Goal: Task Accomplishment & Management: Use online tool/utility

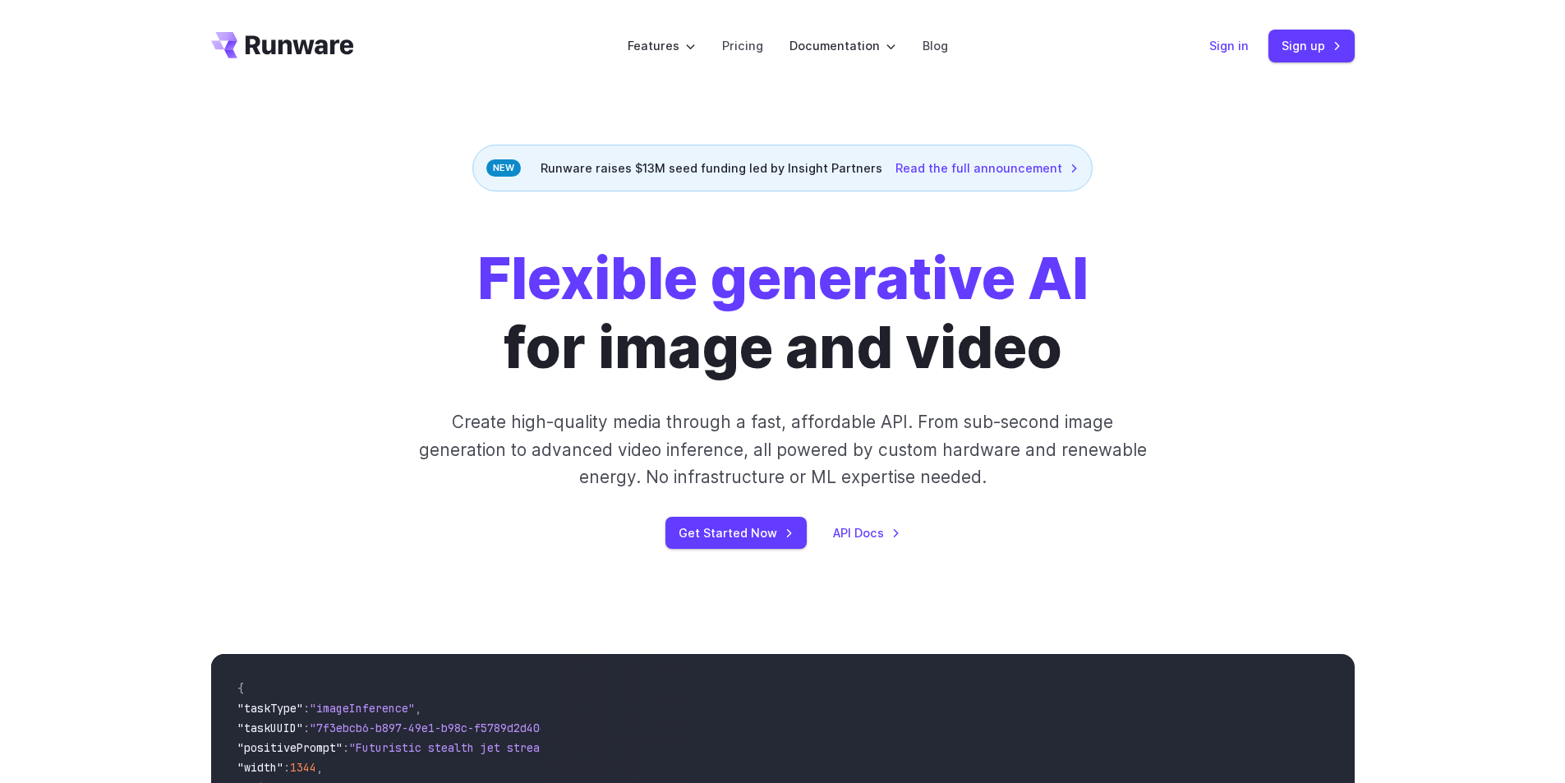
click at [1240, 39] on link "Sign in" at bounding box center [1228, 45] width 39 height 19
click at [1317, 44] on link "Sign up" at bounding box center [1311, 46] width 86 height 32
click at [1212, 39] on link "Sign in" at bounding box center [1228, 45] width 39 height 19
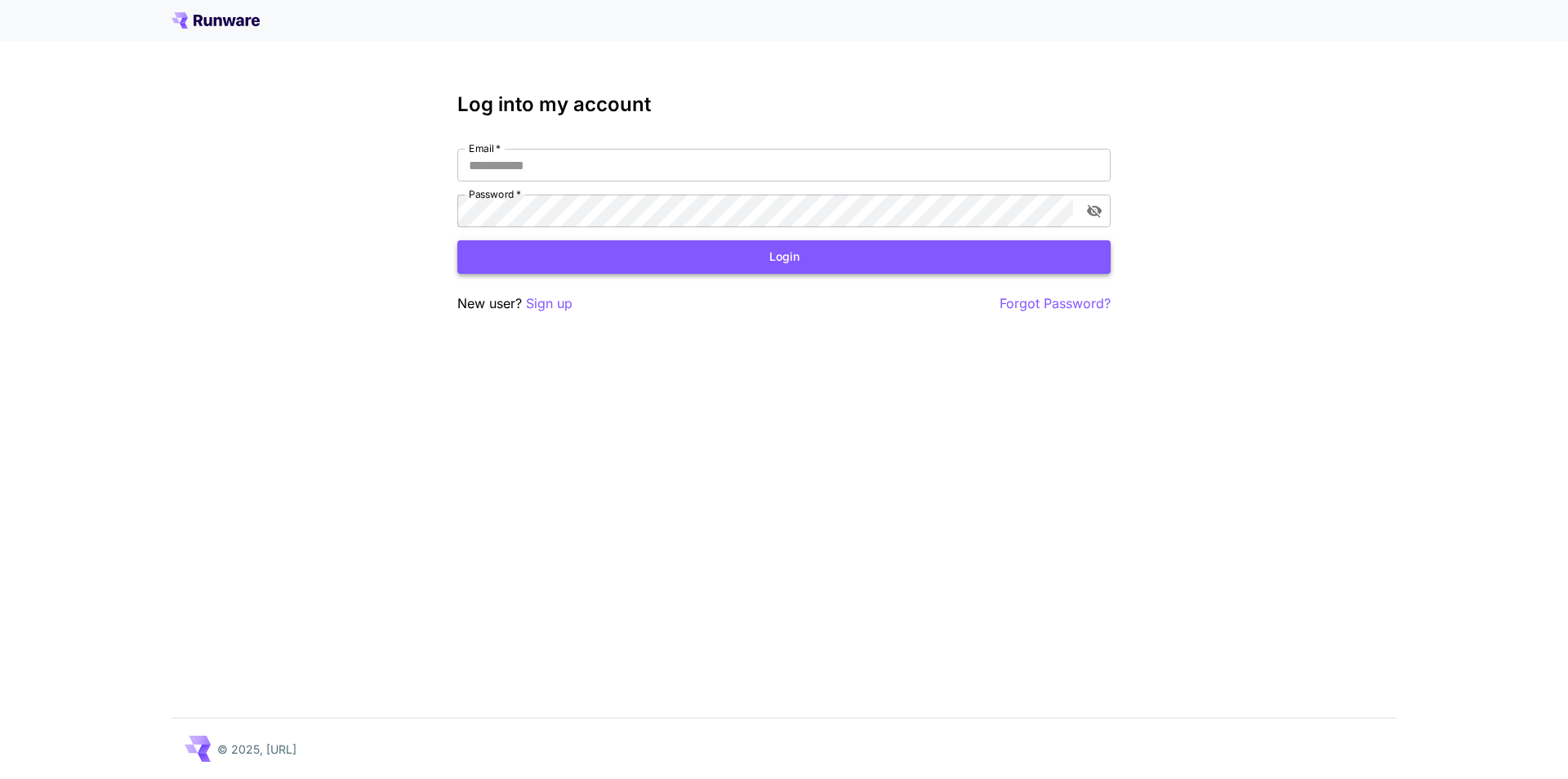
type input "**********"
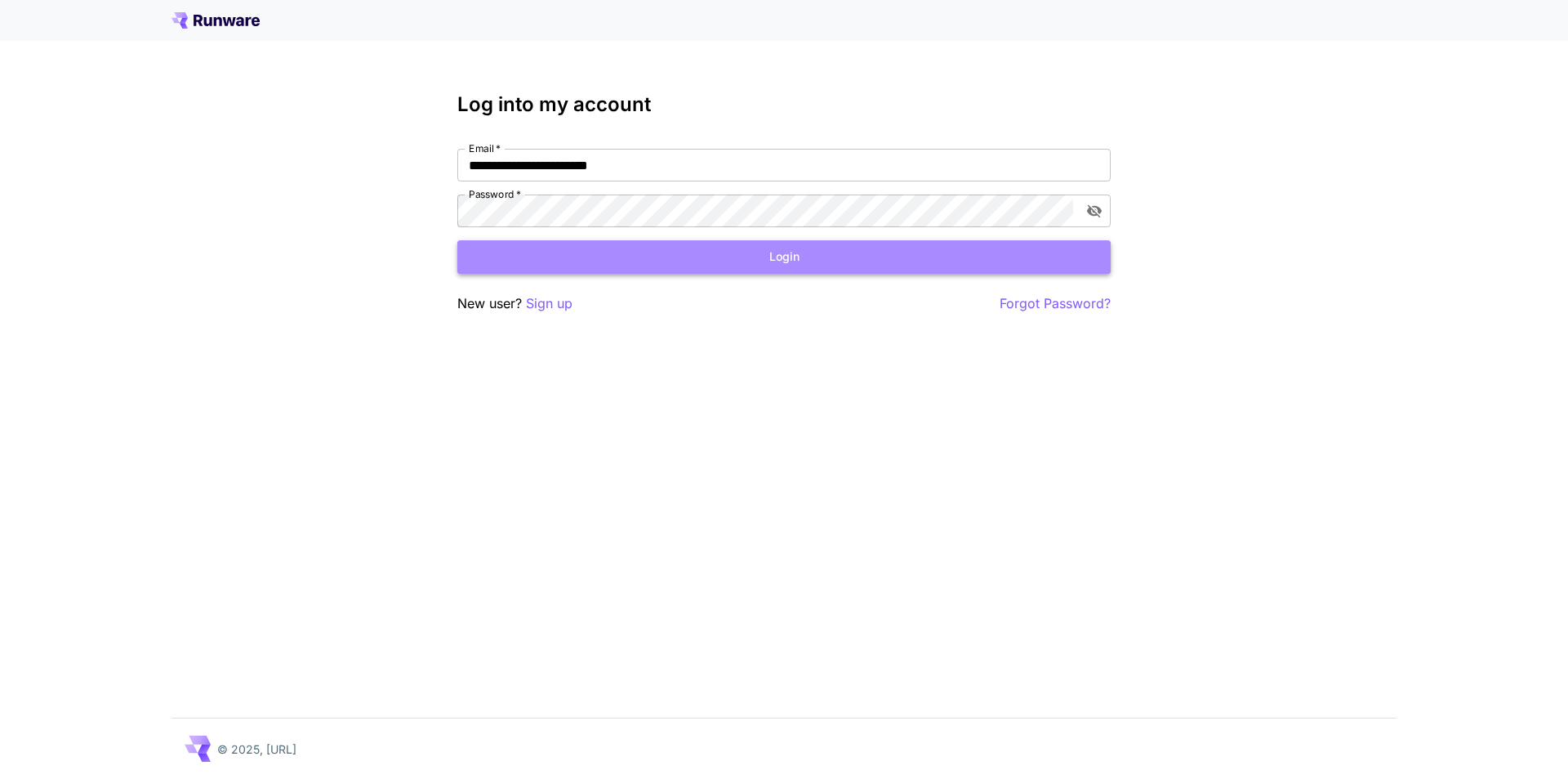
click at [829, 260] on button "Login" at bounding box center [784, 257] width 653 height 34
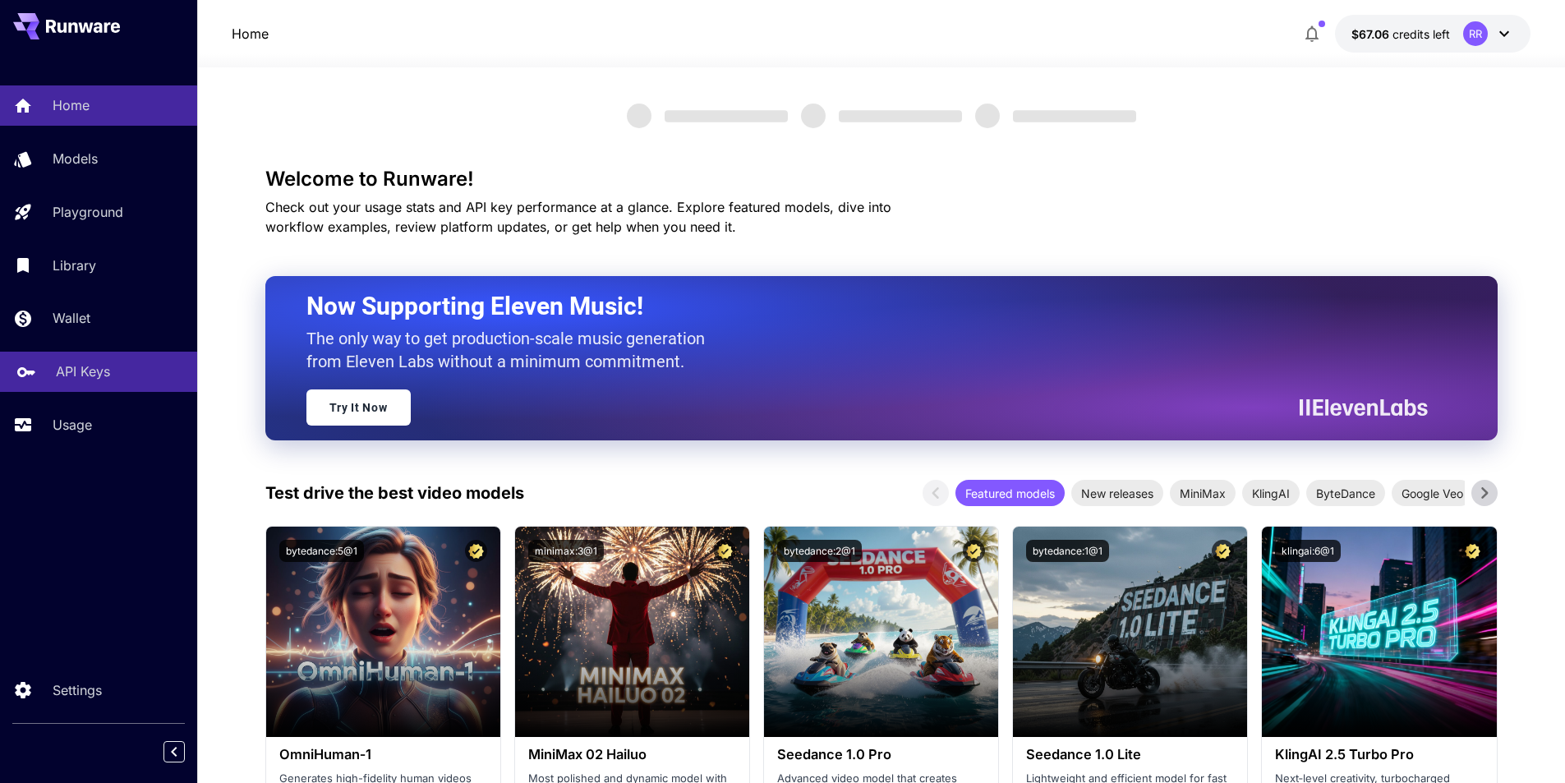
click at [93, 367] on p "API Keys" at bounding box center [83, 371] width 54 height 20
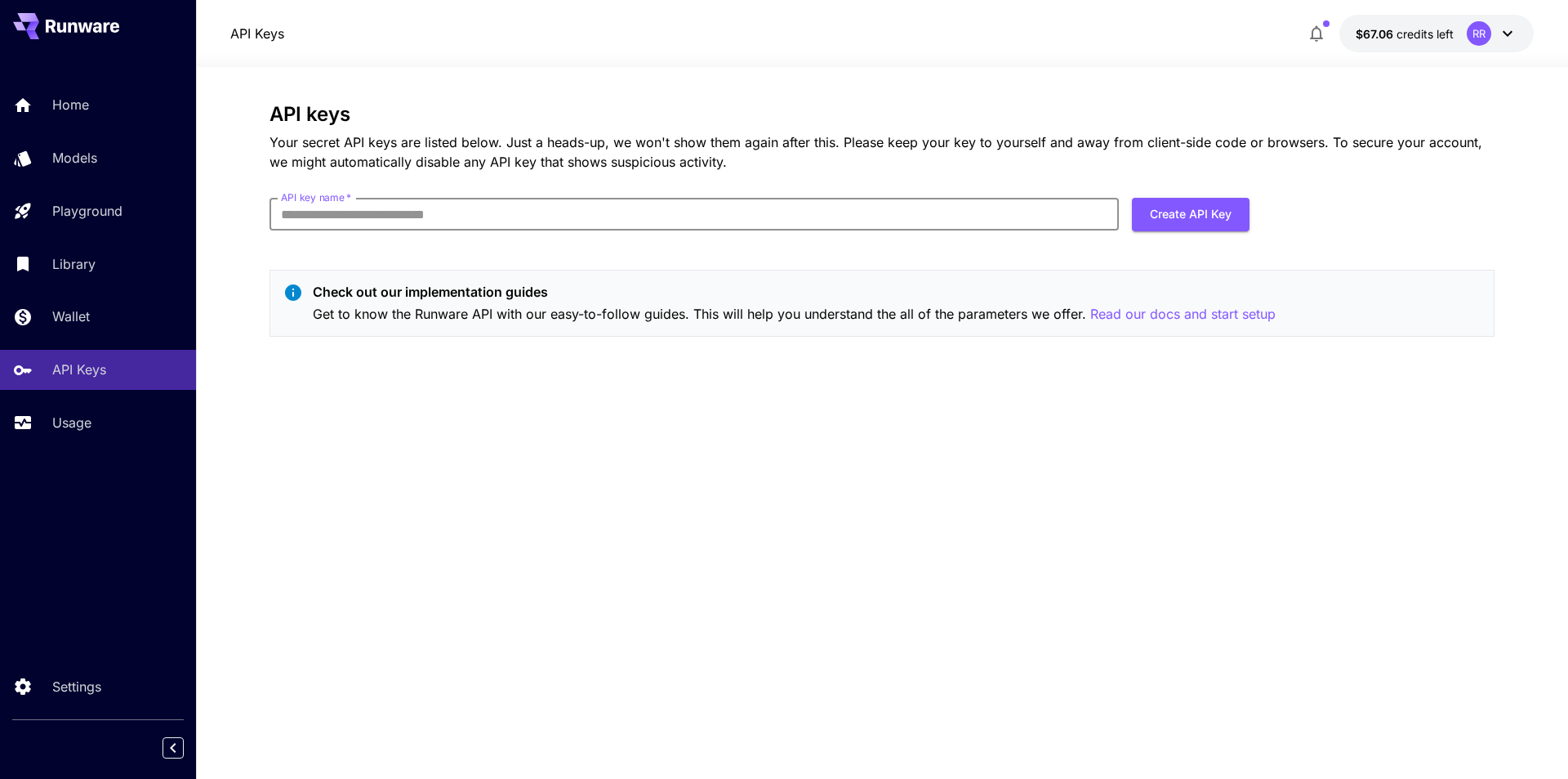
click at [491, 217] on input "API key name   *" at bounding box center [694, 214] width 849 height 33
click at [1186, 213] on button "Create API Key" at bounding box center [1190, 215] width 117 height 34
click at [645, 201] on input "API key name   *" at bounding box center [694, 214] width 849 height 33
type input "*******"
click at [1170, 219] on button "Create API Key" at bounding box center [1190, 215] width 117 height 34
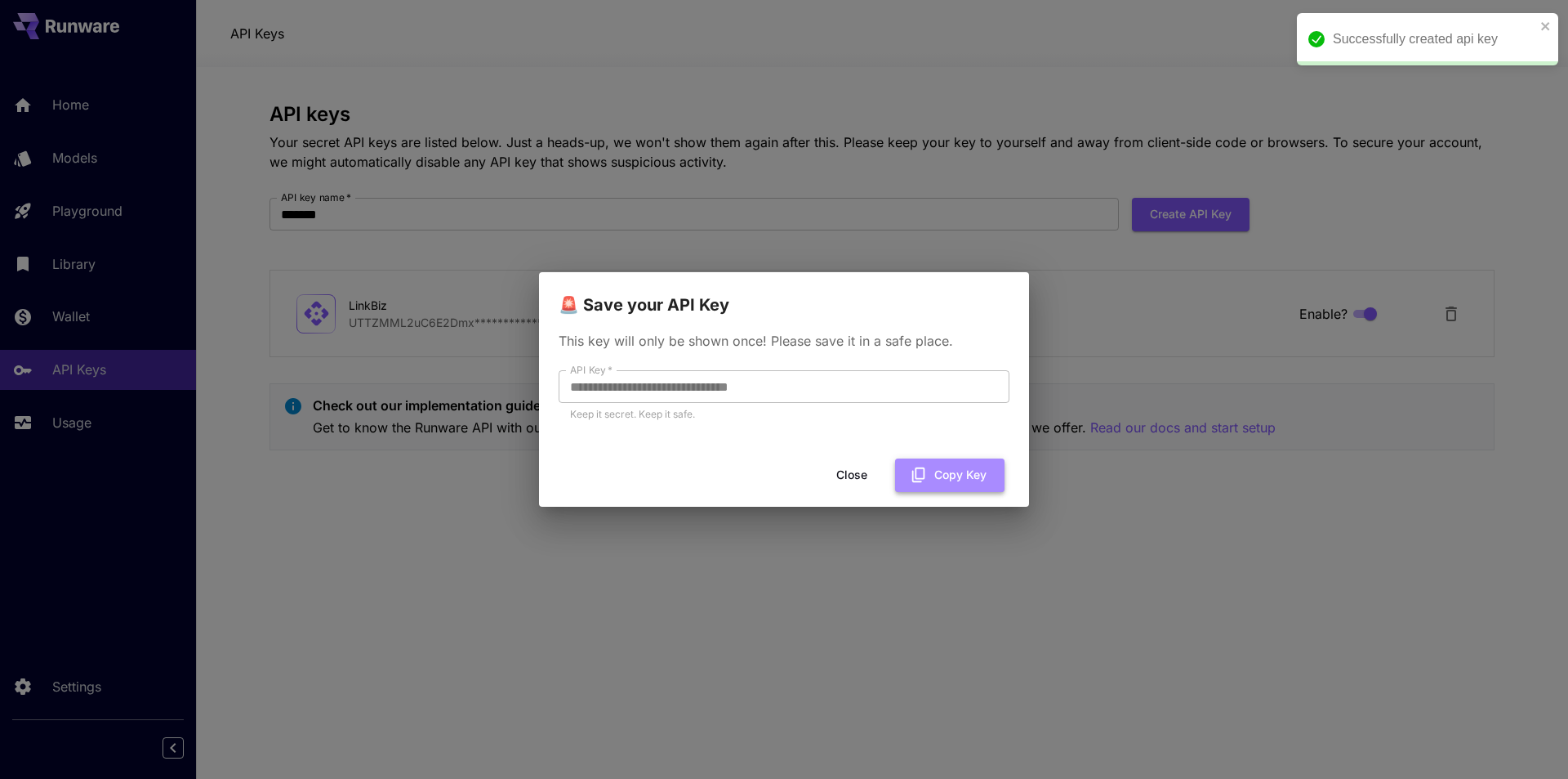
click at [973, 472] on button "Copy Key" at bounding box center [950, 476] width 109 height 34
click at [843, 474] on button "Close" at bounding box center [852, 476] width 74 height 34
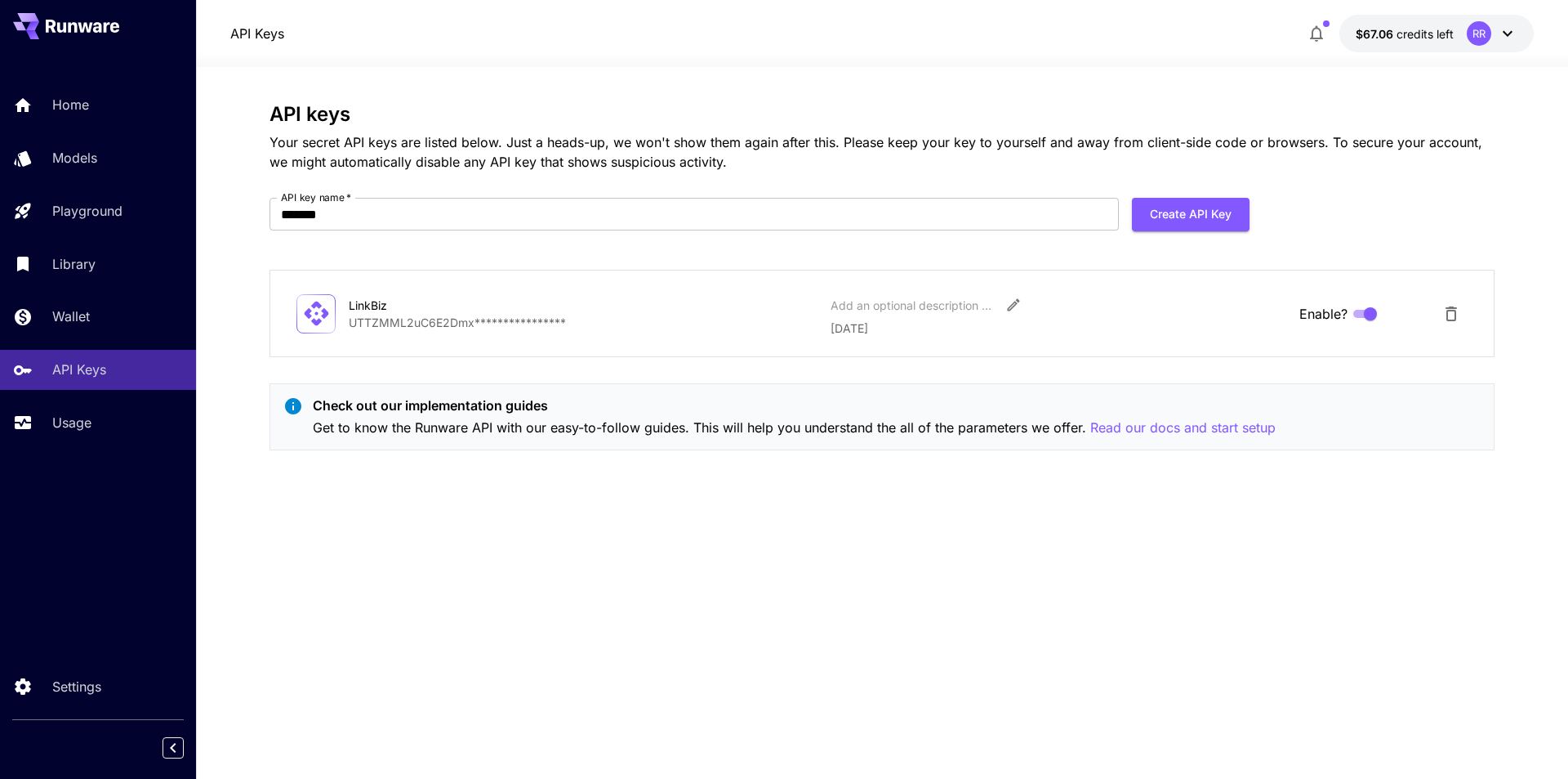
click at [1503, 32] on icon at bounding box center [1507, 34] width 10 height 6
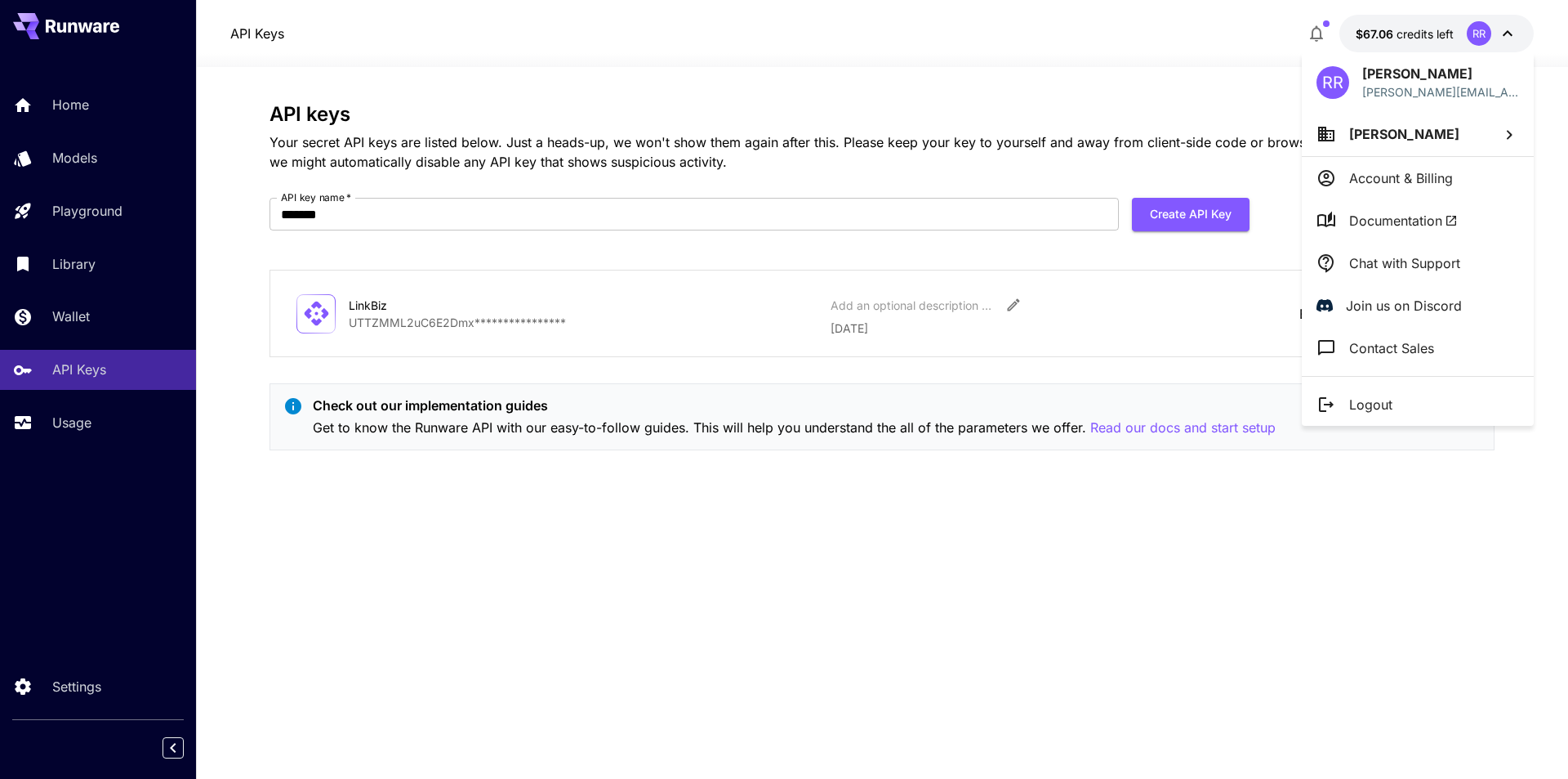
click at [1509, 34] on div at bounding box center [784, 389] width 1568 height 779
